Goal: Information Seeking & Learning: Find specific fact

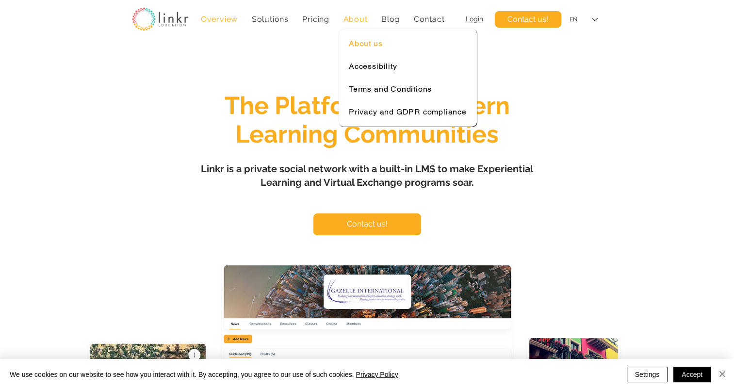
click at [356, 40] on span "About us" at bounding box center [365, 43] width 33 height 9
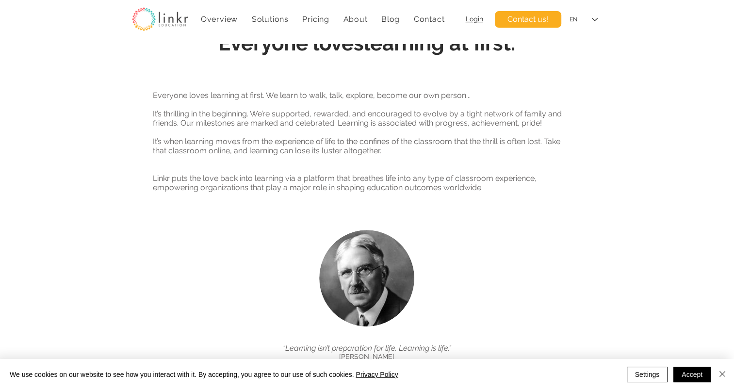
scroll to position [252, 0]
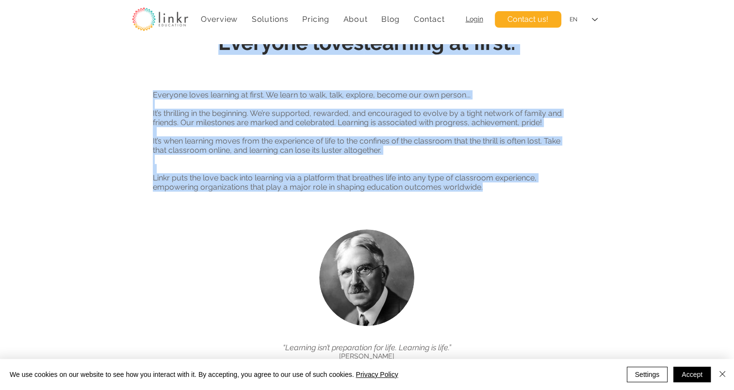
drag, startPoint x: 145, startPoint y: 173, endPoint x: 479, endPoint y: 189, distance: 334.5
click at [479, 189] on section "Everyone loves learning at first. Everyone loves learning at first. We learn to…" at bounding box center [367, 198] width 734 height 424
click at [204, 169] on p at bounding box center [361, 164] width 416 height 18
drag, startPoint x: 145, startPoint y: 158, endPoint x: 485, endPoint y: 191, distance: 341.1
click at [485, 191] on section "Everyone loves learning at first. Everyone loves learning at first. We learn to…" at bounding box center [367, 198] width 734 height 424
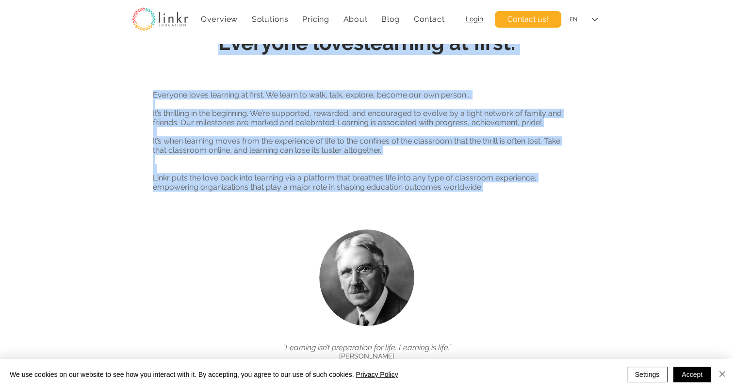
drag, startPoint x: 485, startPoint y: 191, endPoint x: 497, endPoint y: 203, distance: 16.8
copy section "Everyone loves learning at first. Everyone loves learning at first. We learn to…"
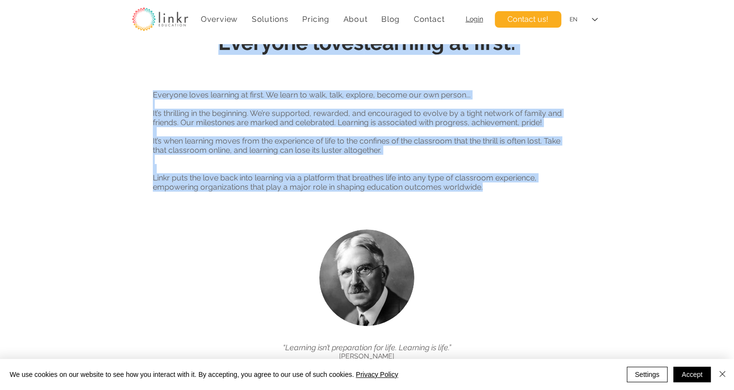
click at [30, 143] on div at bounding box center [367, 198] width 734 height 424
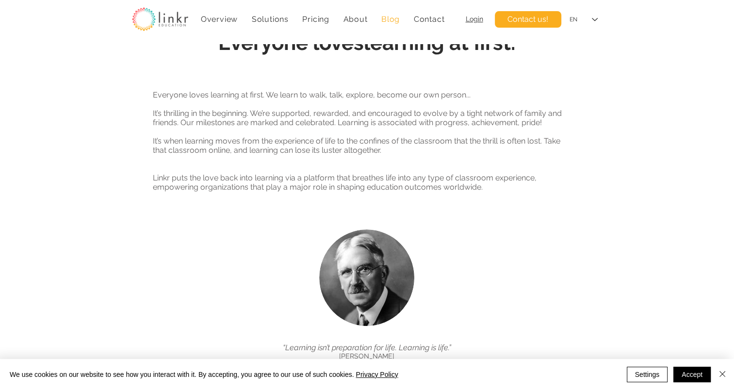
click at [401, 17] on link "Blog" at bounding box center [390, 19] width 29 height 19
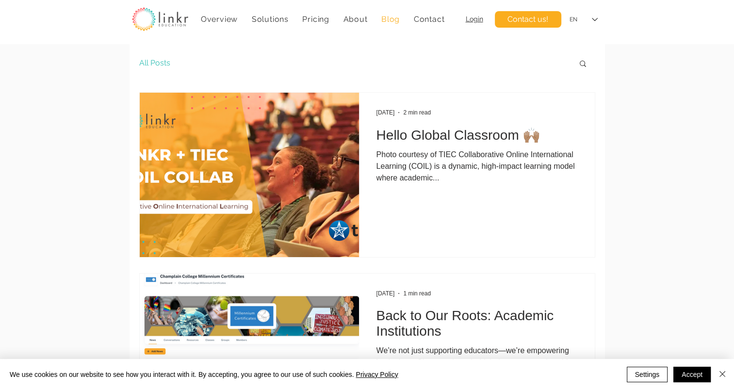
click at [586, 60] on icon "Search" at bounding box center [582, 63] width 9 height 9
type input "is the death penalty ethical"
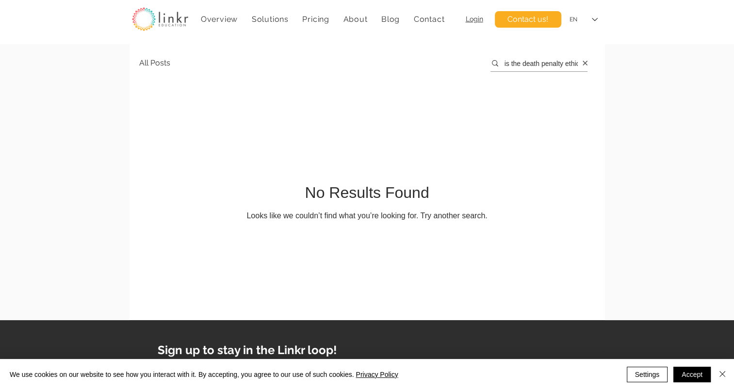
click at [576, 64] on input "is the death penalty ethical" at bounding box center [538, 63] width 97 height 8
click at [575, 64] on input "is the death penalty e" at bounding box center [538, 63] width 97 height 8
type input "i"
click at [575, 64] on input "main content" at bounding box center [538, 63] width 97 height 8
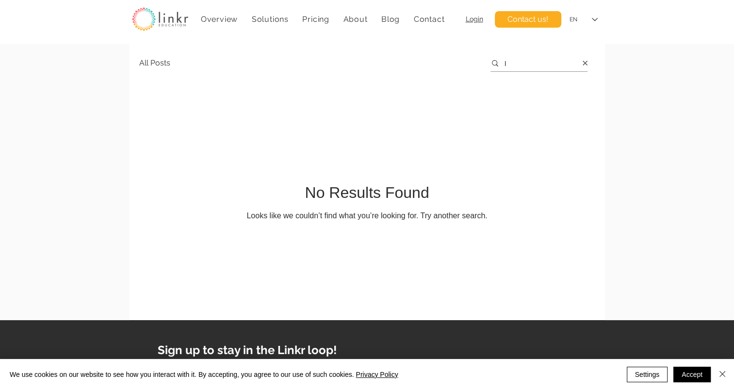
click at [559, 64] on input "I" at bounding box center [538, 63] width 97 height 8
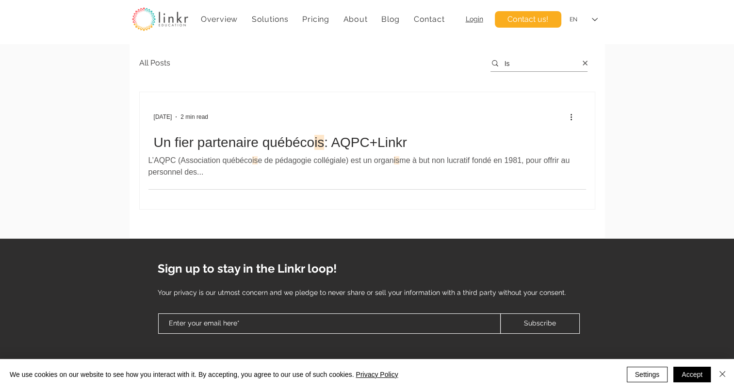
click at [559, 64] on input "Is" at bounding box center [538, 63] width 97 height 8
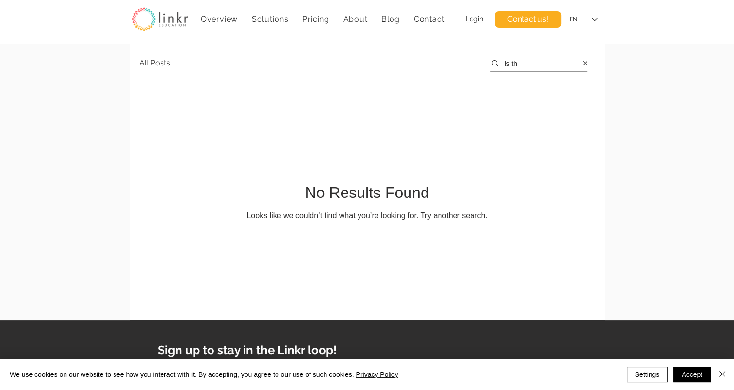
click at [559, 64] on input "Is th" at bounding box center [538, 63] width 97 height 8
type input "I"
